Goal: Task Accomplishment & Management: Complete application form

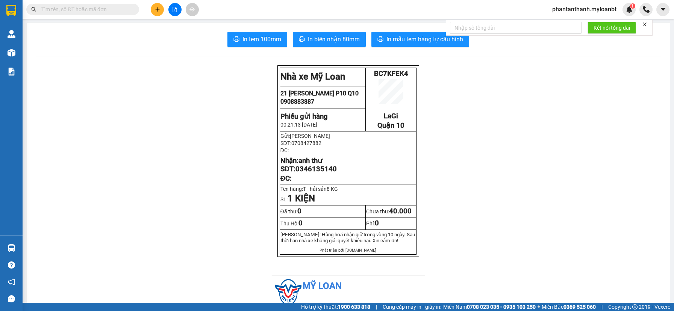
click at [113, 5] on span at bounding box center [82, 9] width 113 height 11
click at [112, 9] on input "text" at bounding box center [85, 9] width 89 height 8
click at [111, 9] on input "text" at bounding box center [85, 9] width 89 height 8
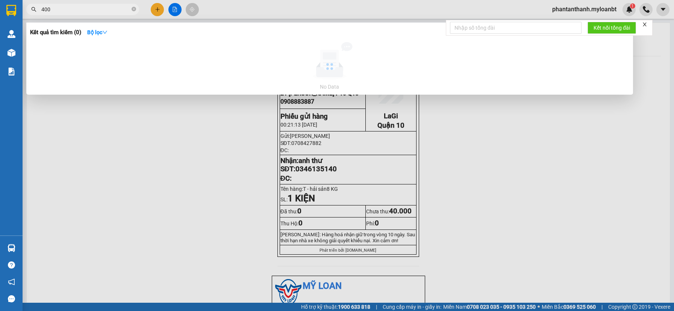
click at [107, 6] on input "400" at bounding box center [85, 9] width 89 height 8
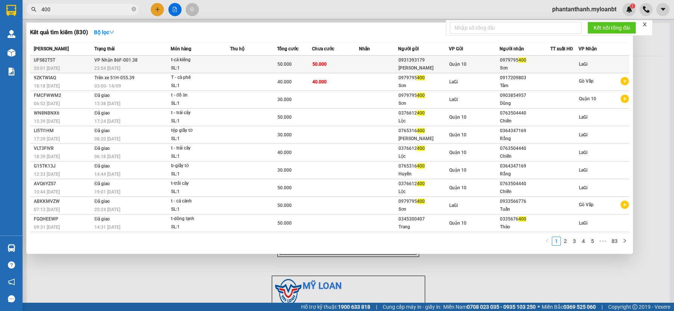
type input "400"
click at [428, 64] on div "[PERSON_NAME]" at bounding box center [423, 68] width 50 height 8
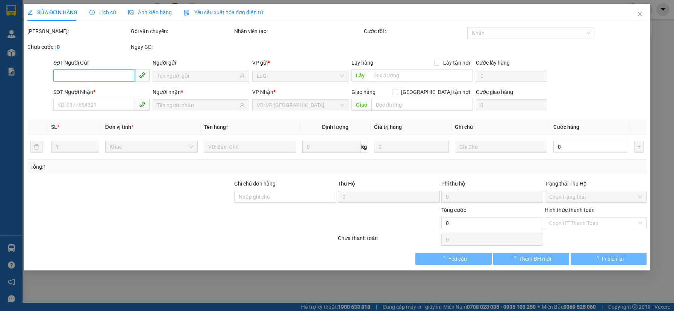
type input "0931393179"
type input "[PERSON_NAME]"
type input "0979795400"
type input "Sơn"
type input "50.000"
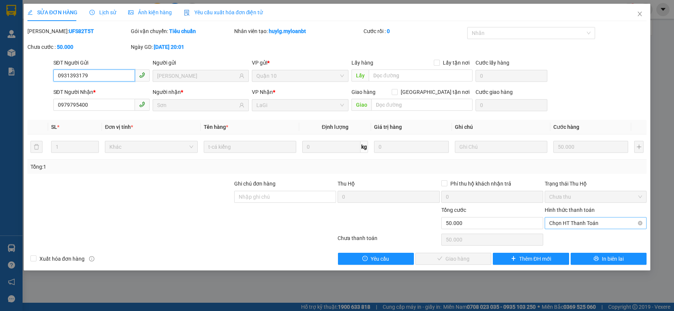
click at [559, 225] on span "Chọn HT Thanh Toán" at bounding box center [595, 223] width 93 height 11
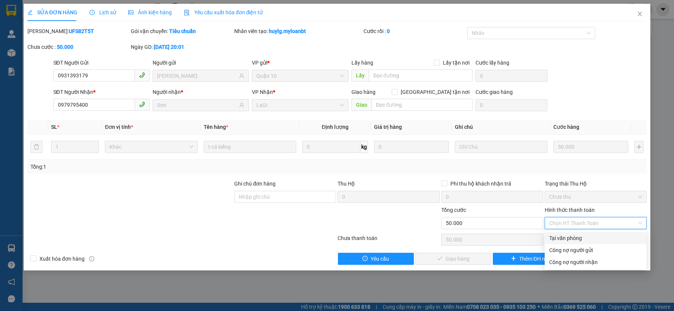
click at [558, 233] on div "Tại văn phòng" at bounding box center [596, 238] width 102 height 12
type input "0"
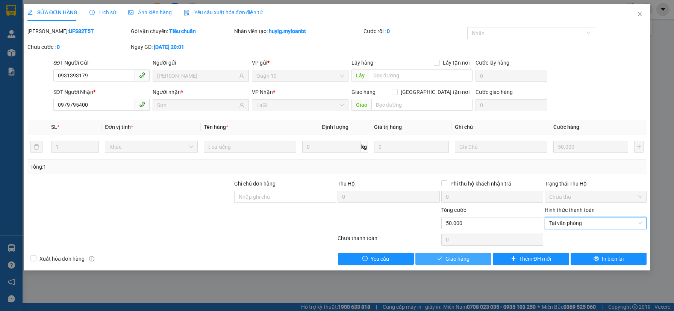
click at [456, 256] on span "Giao hàng" at bounding box center [457, 259] width 24 height 8
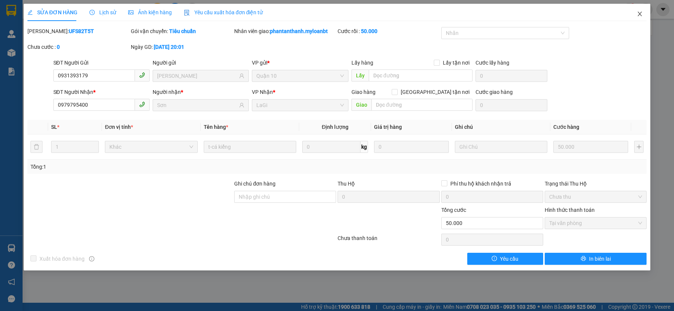
click at [639, 17] on icon "close" at bounding box center [640, 14] width 6 height 6
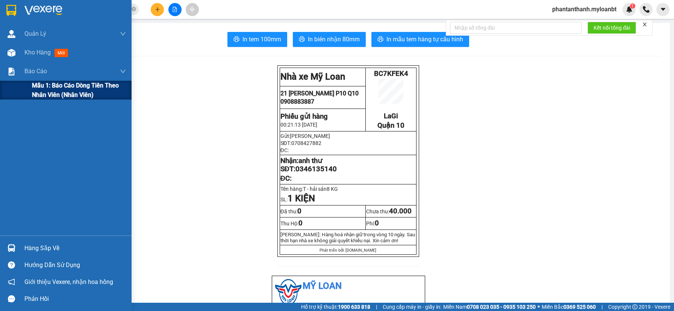
click at [48, 92] on span "Mẫu 1: Báo cáo dòng tiền theo nhân viên (Nhân viên)" at bounding box center [79, 90] width 94 height 19
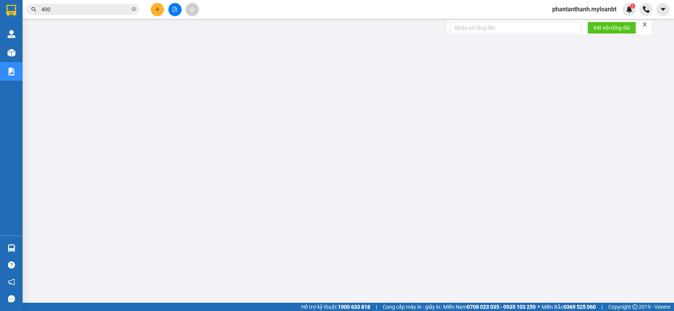
click at [269, 16] on div "Kết quả tìm kiếm ( 830 ) Bộ lọc Mã ĐH Trạng thái Món hàng Thu hộ Tổng cước Chưa…" at bounding box center [337, 9] width 674 height 19
click at [243, 9] on div "Kết quả tìm kiếm ( 830 ) Bộ lọc Mã ĐH Trạng thái Món hàng Thu hộ Tổng cước Chưa…" at bounding box center [337, 9] width 674 height 19
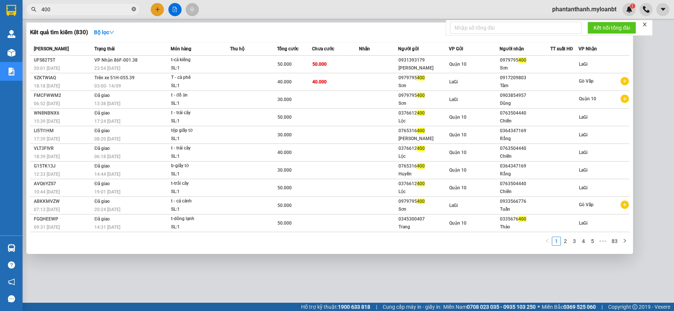
click at [135, 8] on icon "close-circle" at bounding box center [134, 9] width 5 height 5
